Goal: Transaction & Acquisition: Purchase product/service

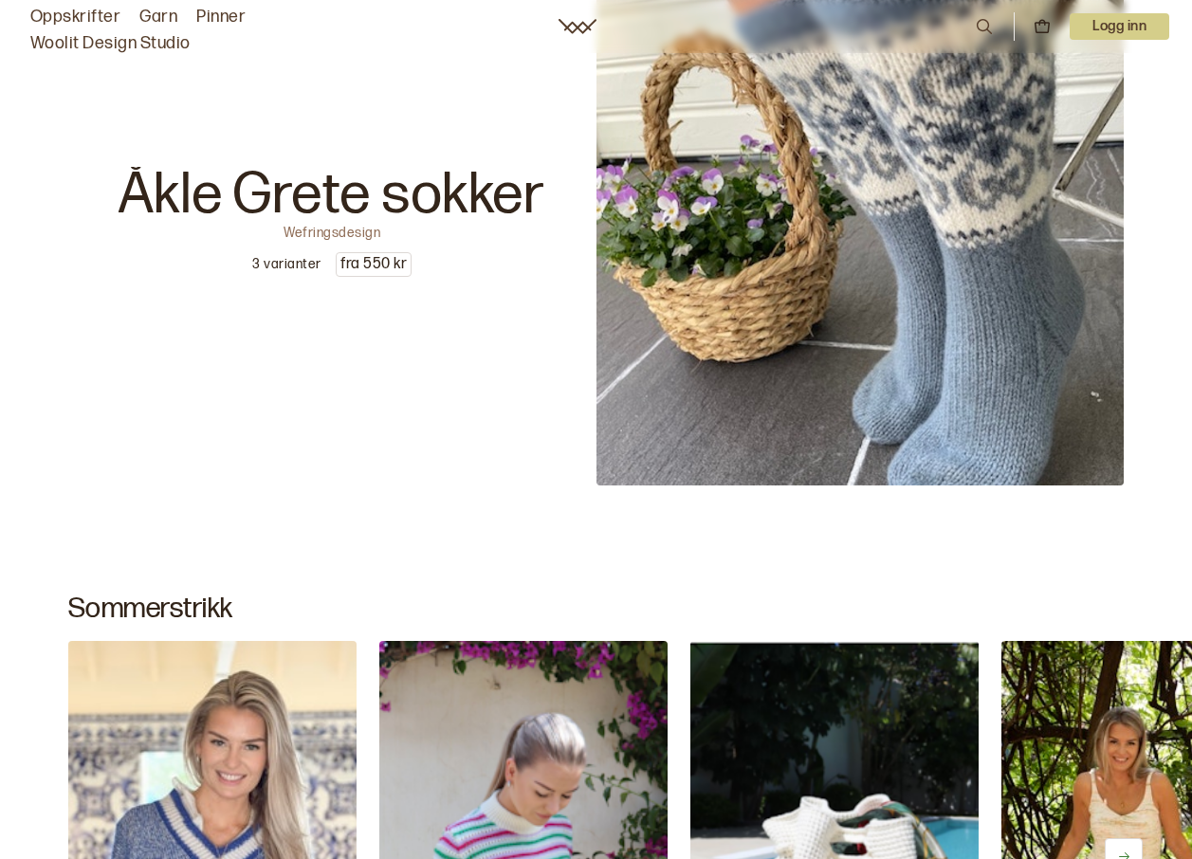
scroll to position [474, 0]
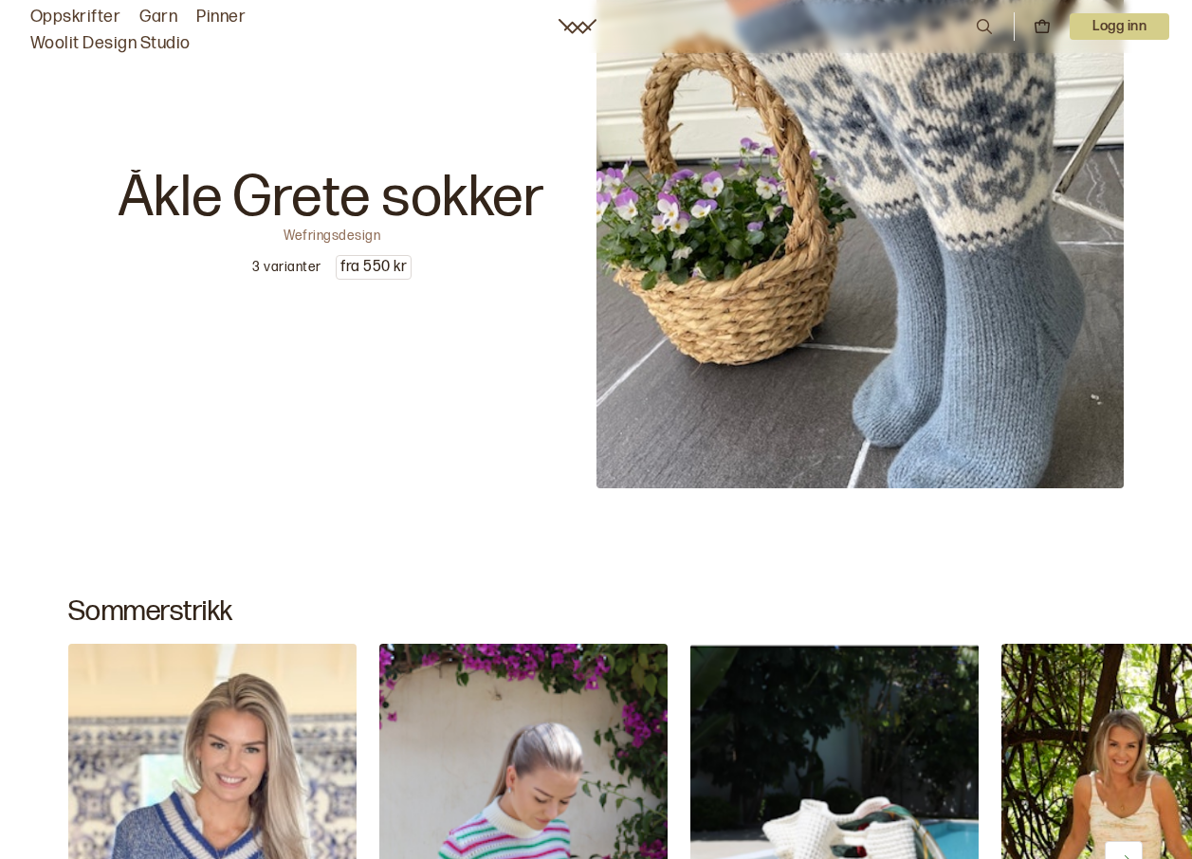
click at [966, 290] on img at bounding box center [861, 224] width 528 height 528
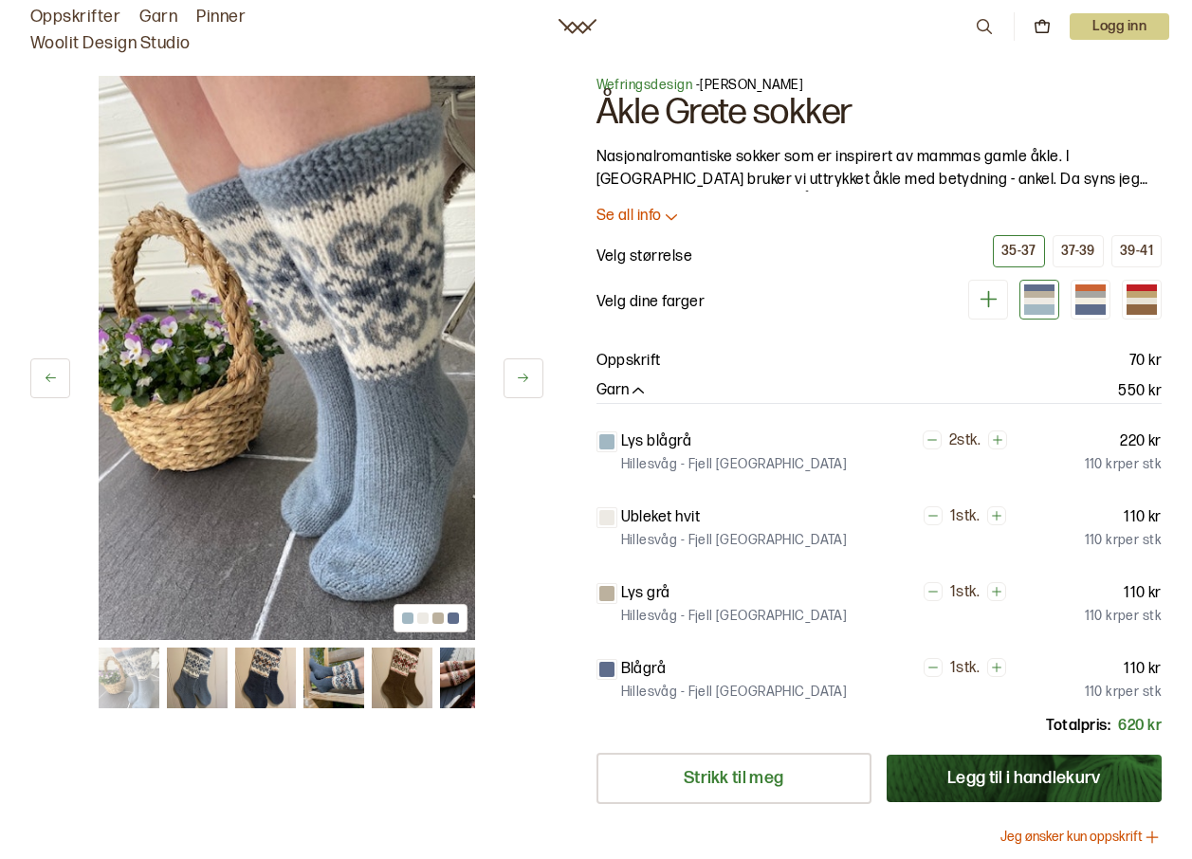
click at [388, 364] on img at bounding box center [287, 358] width 377 height 564
click at [175, 673] on img at bounding box center [197, 678] width 61 height 61
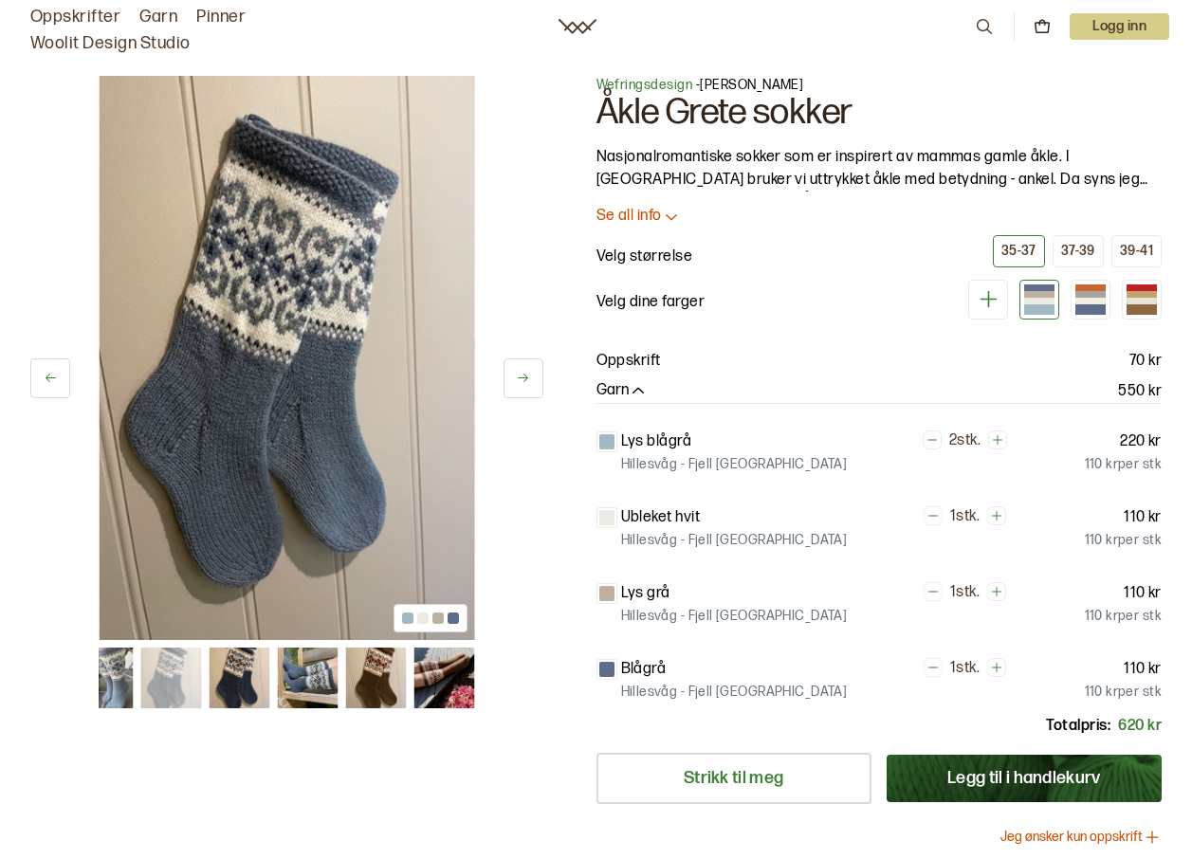
click at [175, 673] on img at bounding box center [170, 678] width 61 height 61
click at [234, 679] on img at bounding box center [239, 678] width 61 height 61
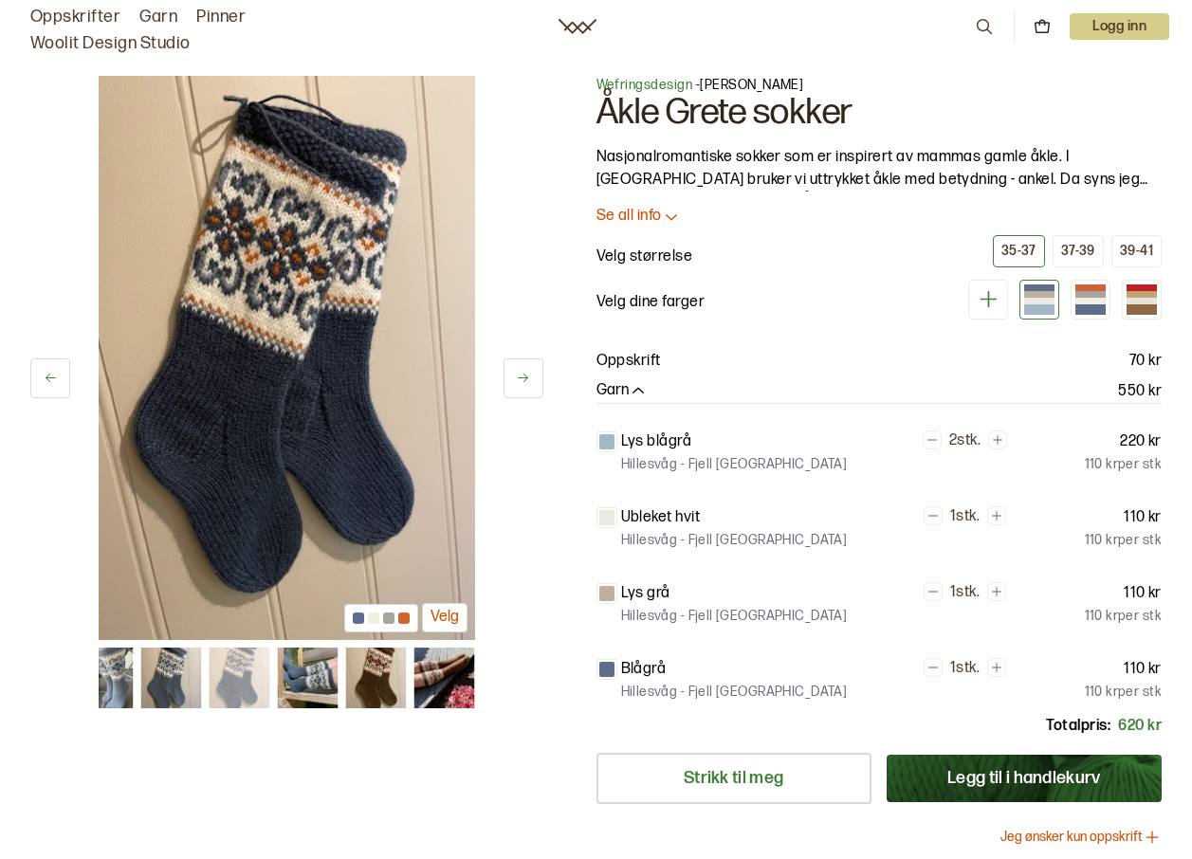
click at [285, 690] on img at bounding box center [307, 678] width 61 height 61
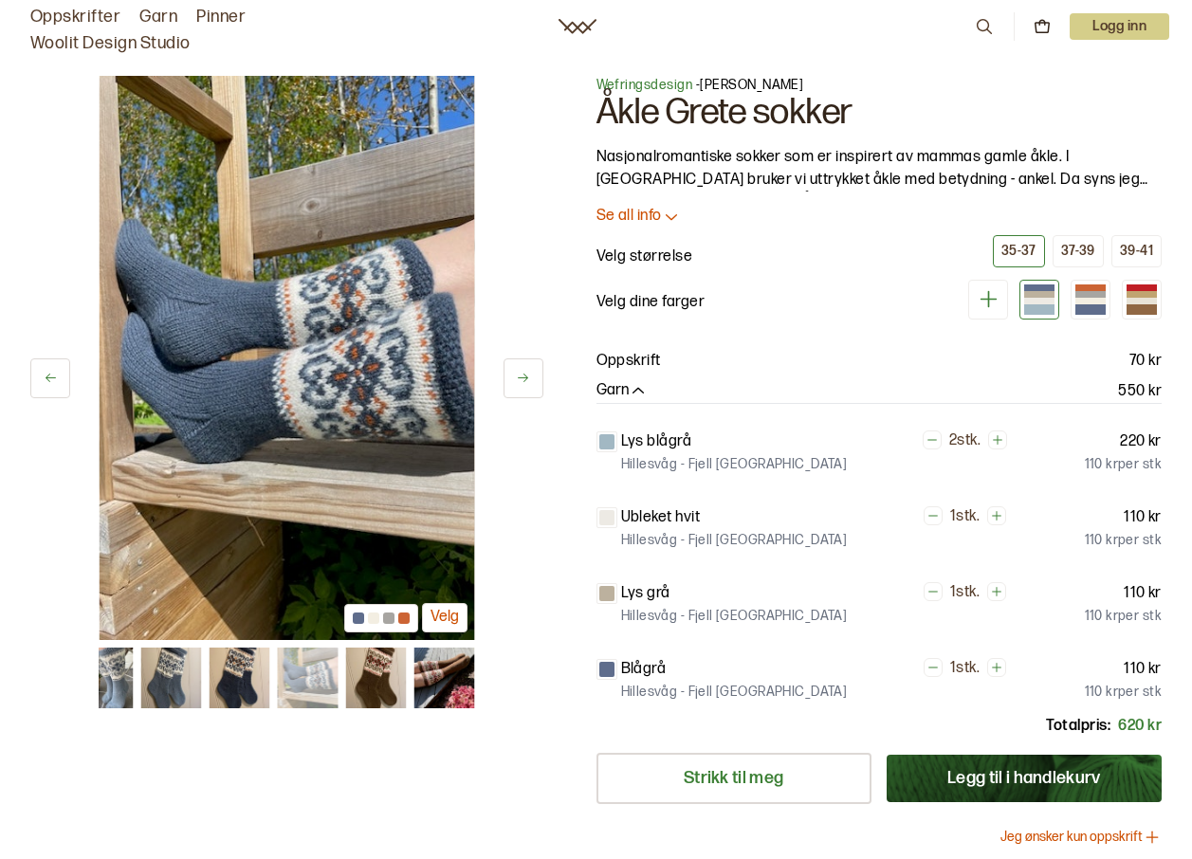
click at [383, 677] on img at bounding box center [375, 678] width 61 height 61
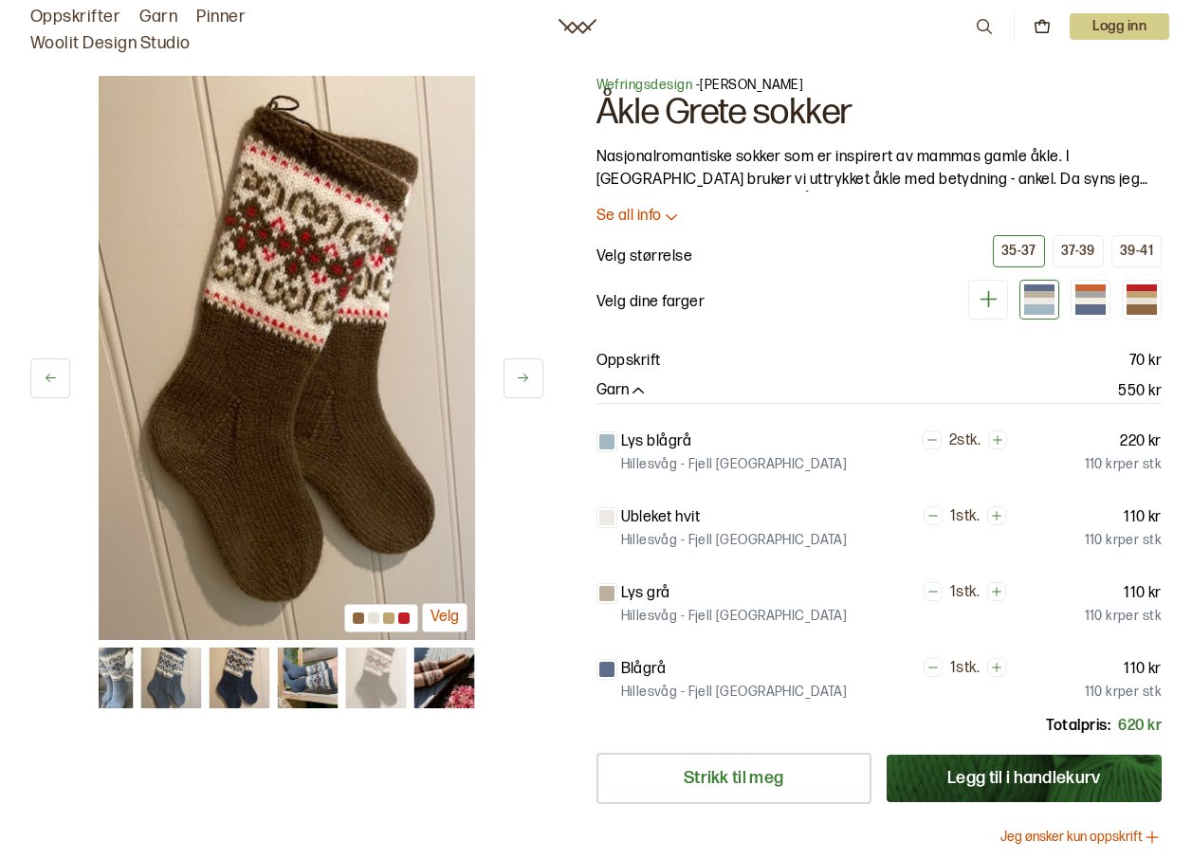
click at [435, 677] on img at bounding box center [444, 678] width 61 height 61
